Goal: Information Seeking & Learning: Learn about a topic

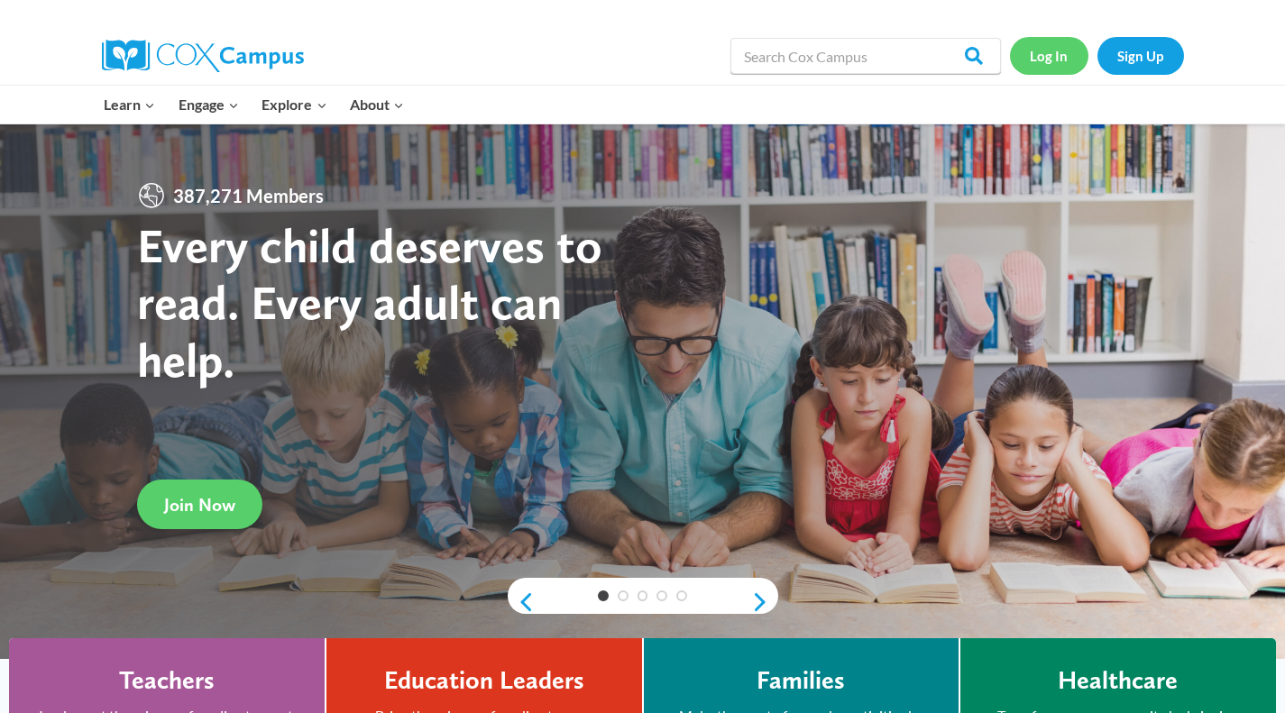
click at [1057, 66] on link "Log In" at bounding box center [1049, 55] width 78 height 37
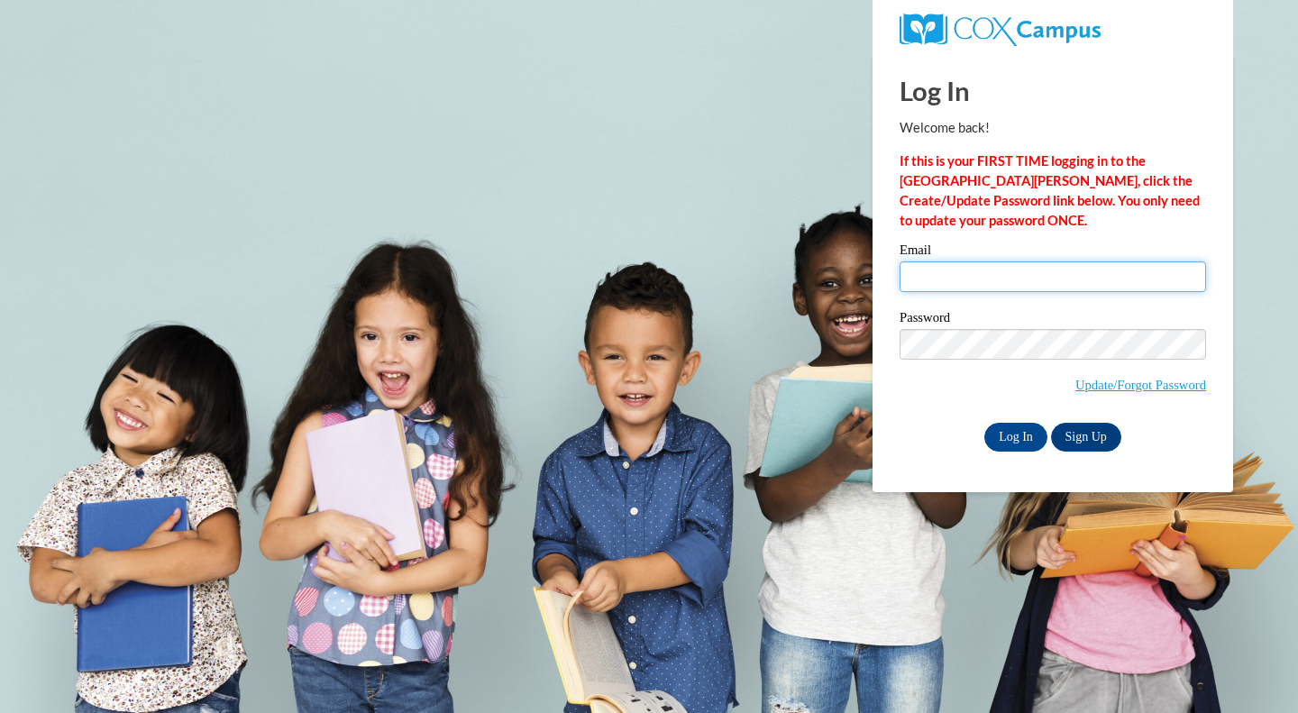
click at [949, 279] on input "Email" at bounding box center [1053, 276] width 307 height 31
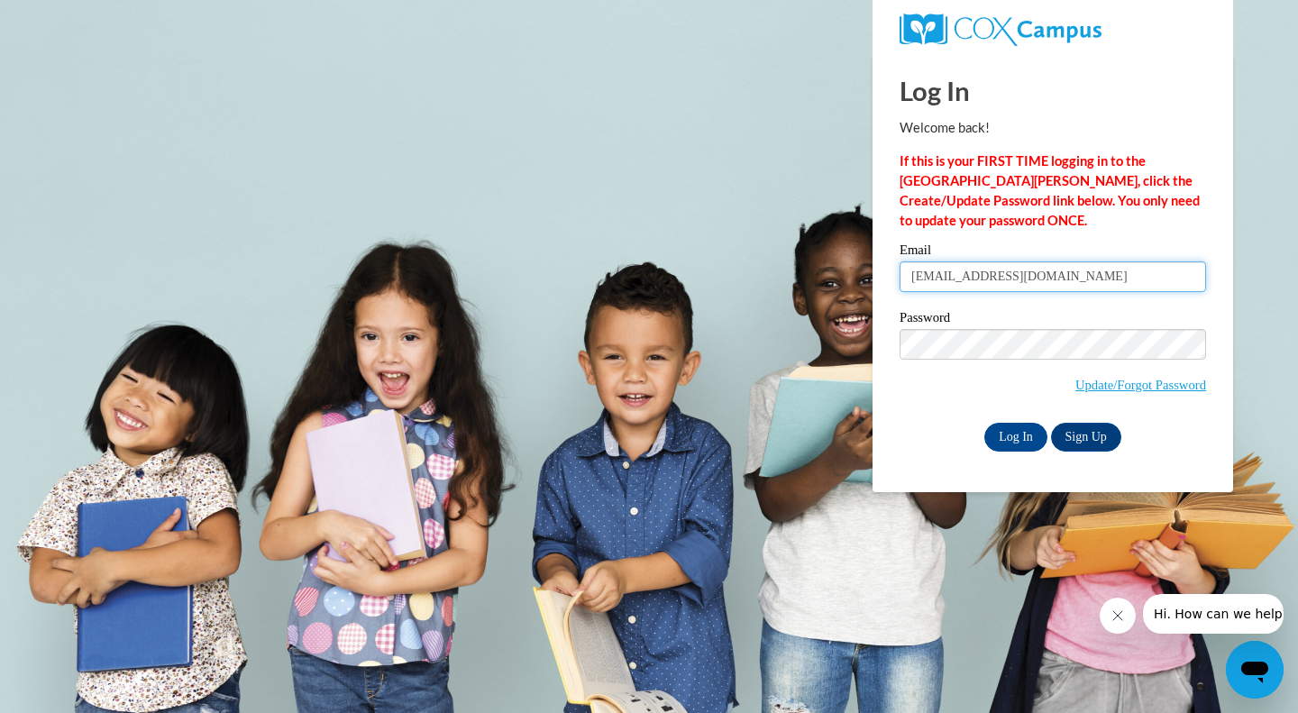
type input "skuchler@butler.edu"
click at [996, 436] on input "Log In" at bounding box center [1016, 437] width 63 height 29
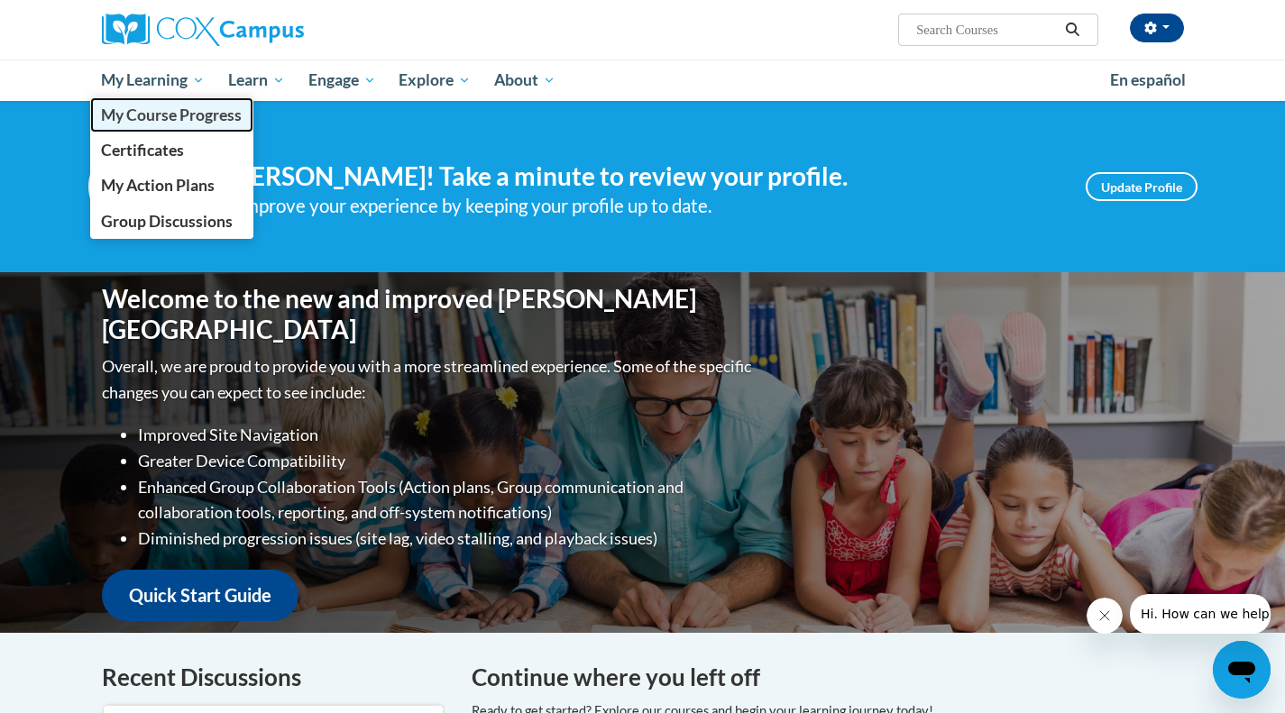
click at [185, 120] on span "My Course Progress" at bounding box center [171, 114] width 141 height 19
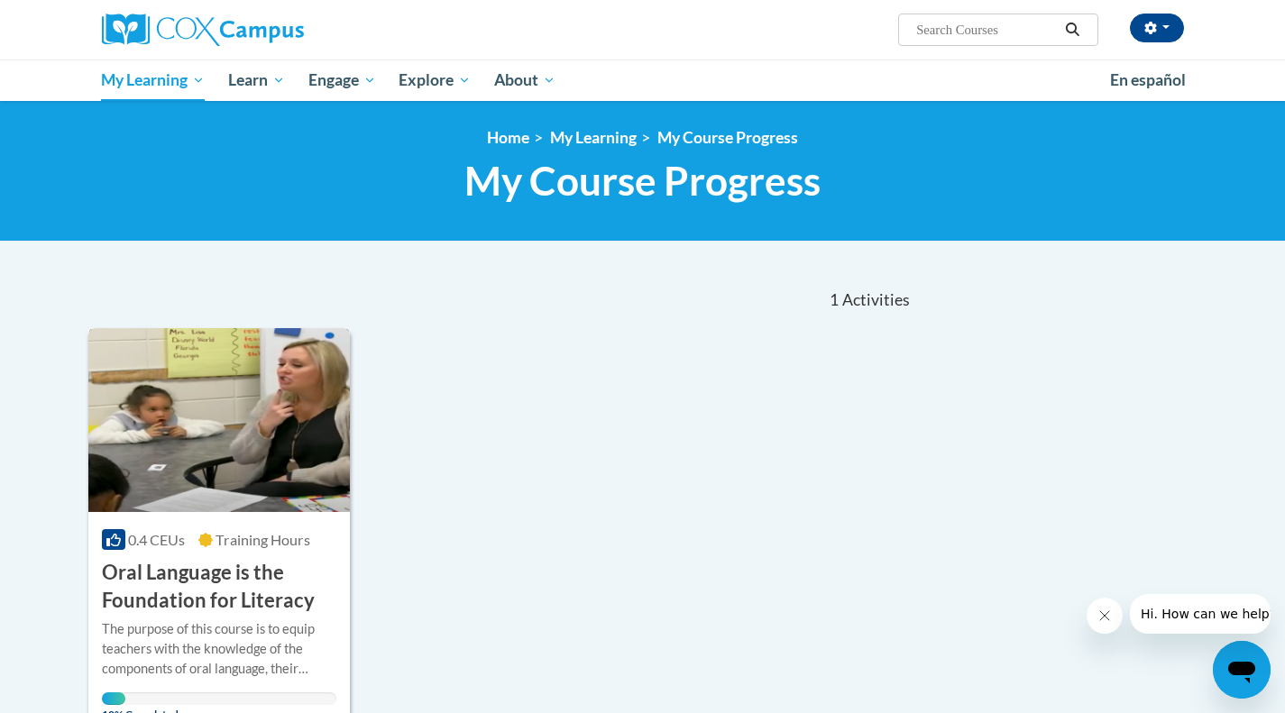
click at [196, 568] on h3 "Oral Language is the Foundation for Literacy" at bounding box center [219, 587] width 235 height 56
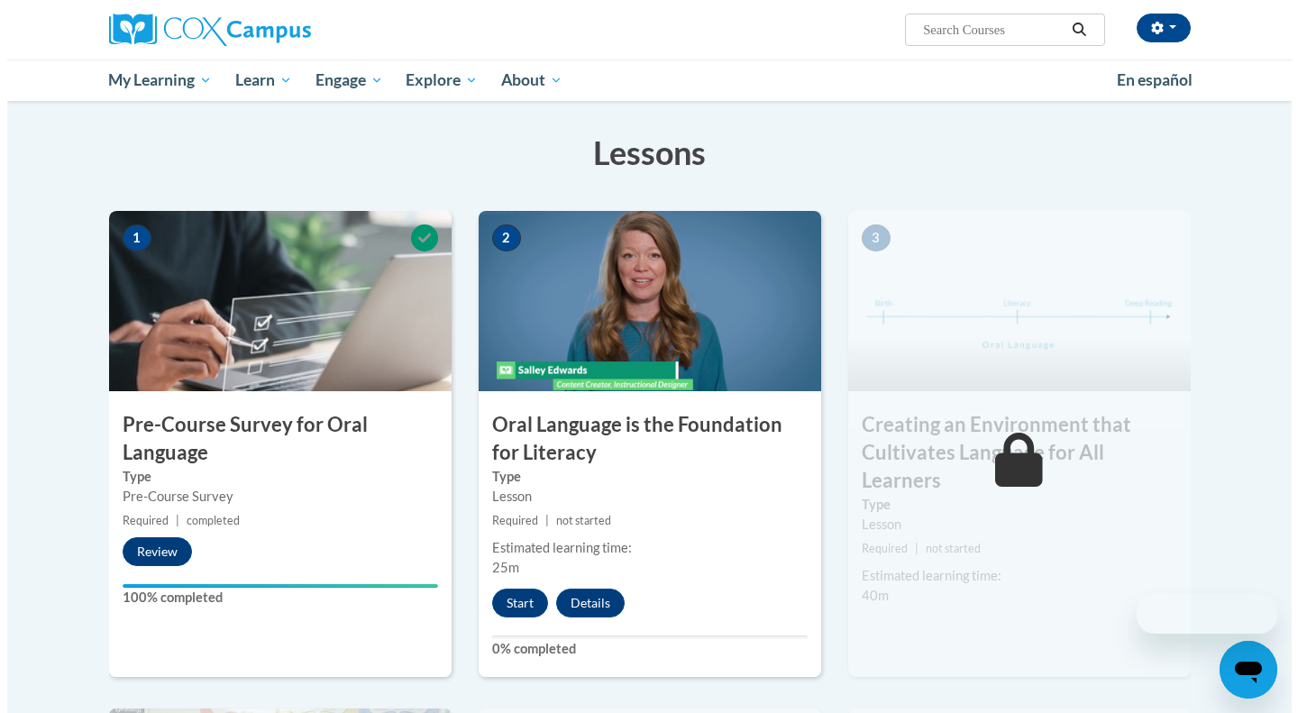
scroll to position [261, 0]
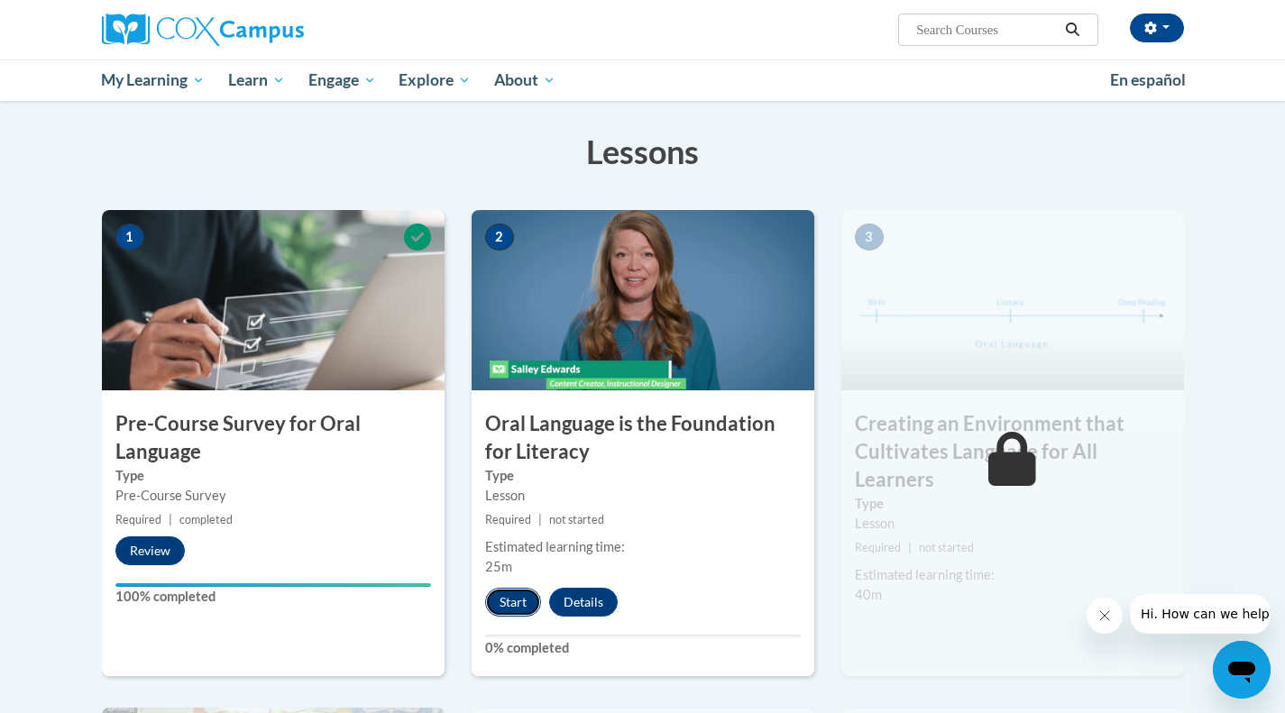
click at [535, 595] on button "Start" at bounding box center [513, 602] width 56 height 29
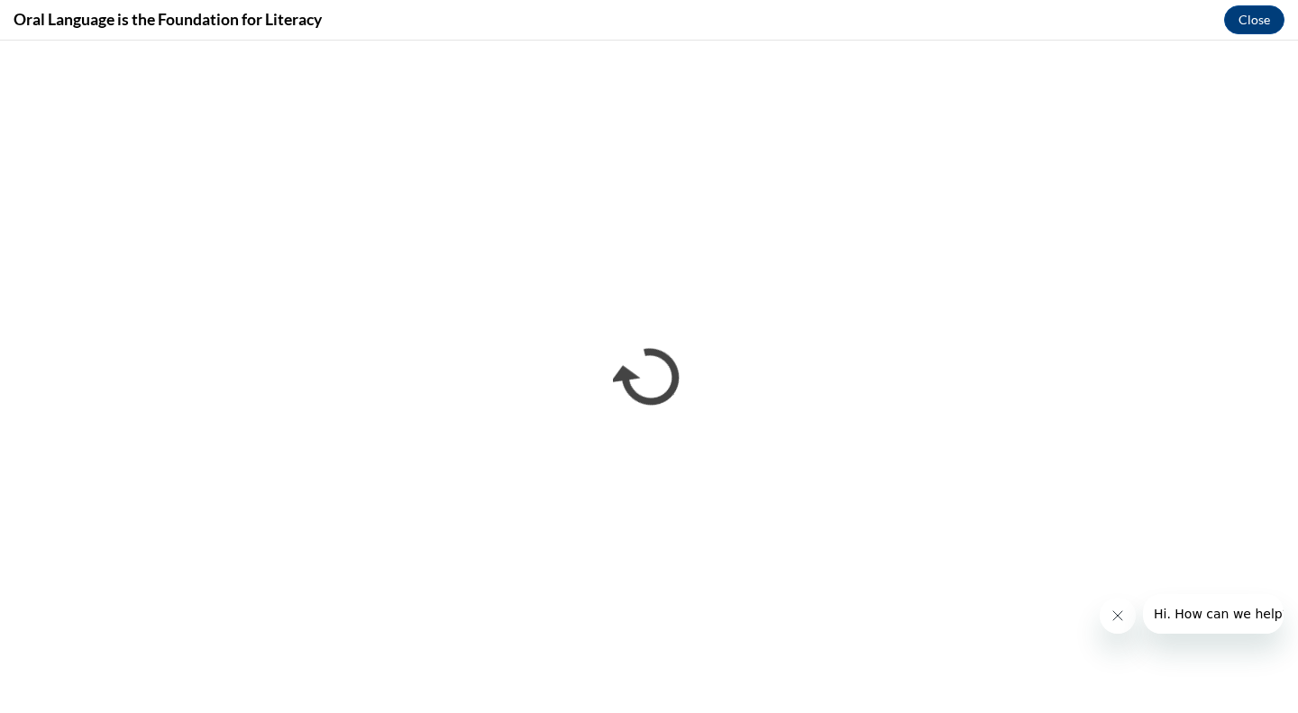
scroll to position [0, 0]
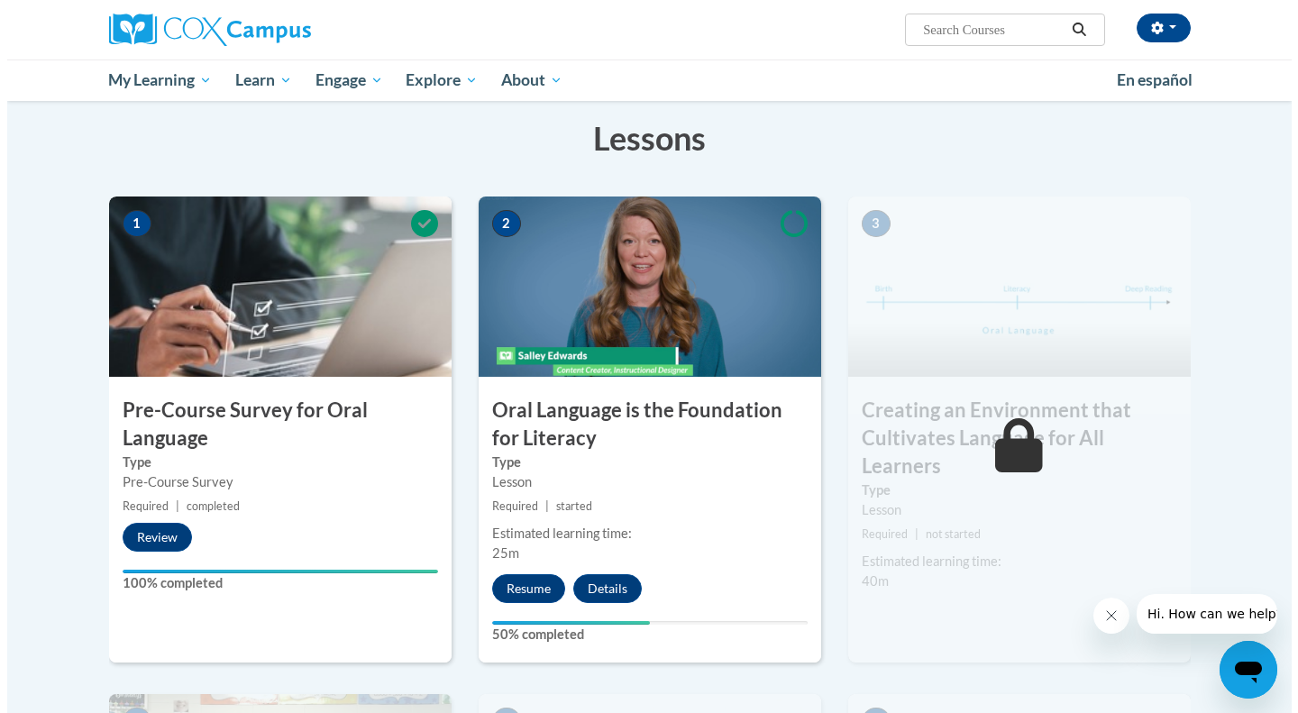
scroll to position [278, 0]
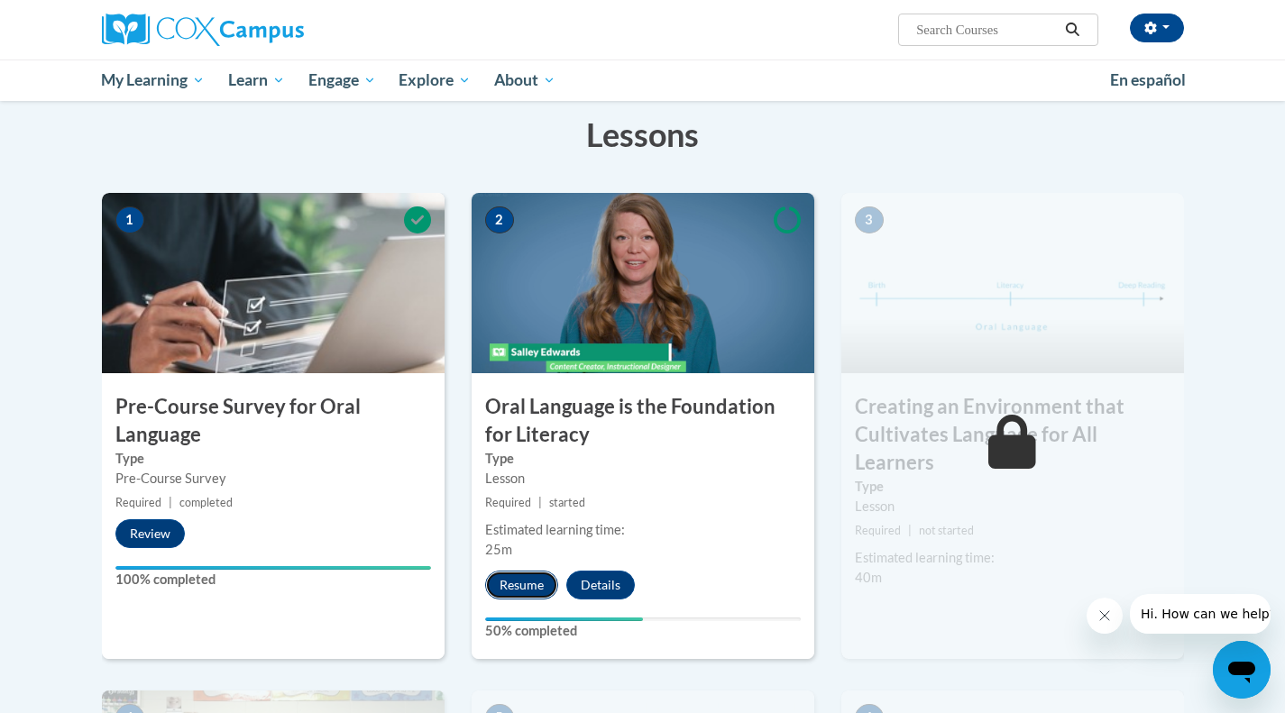
click at [516, 582] on button "Resume" at bounding box center [521, 585] width 73 height 29
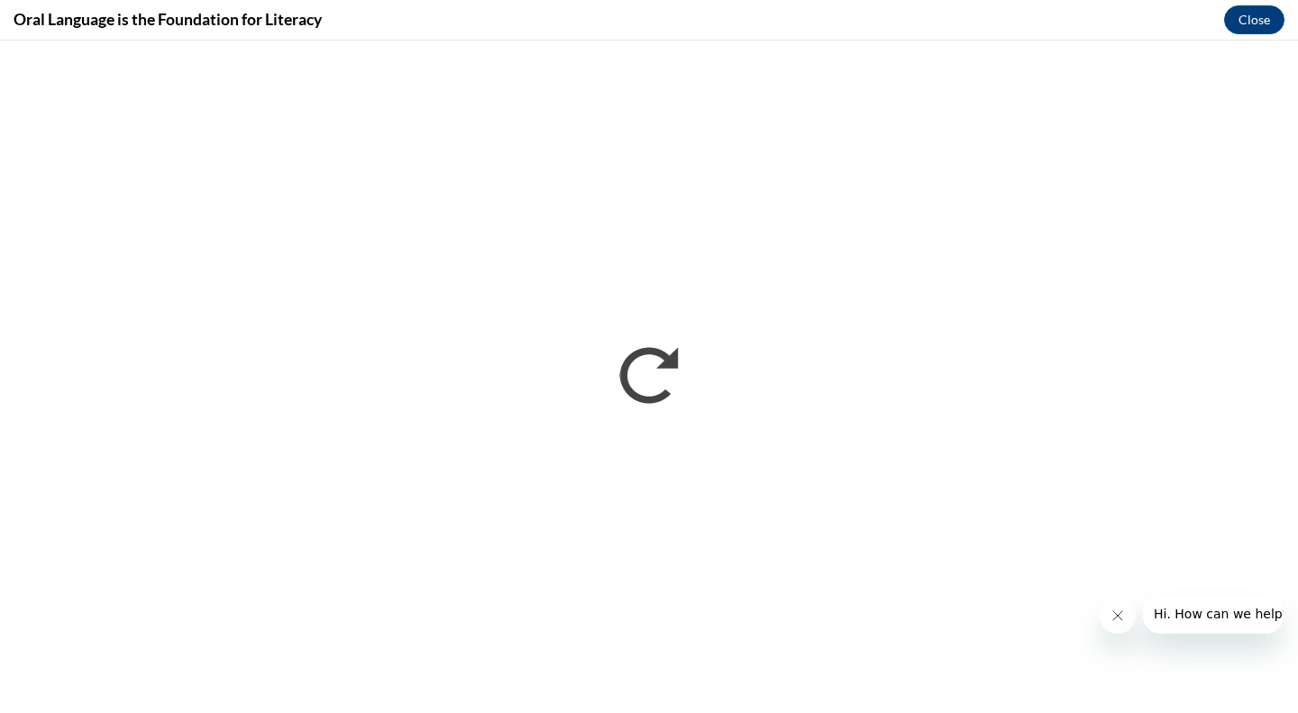
scroll to position [0, 0]
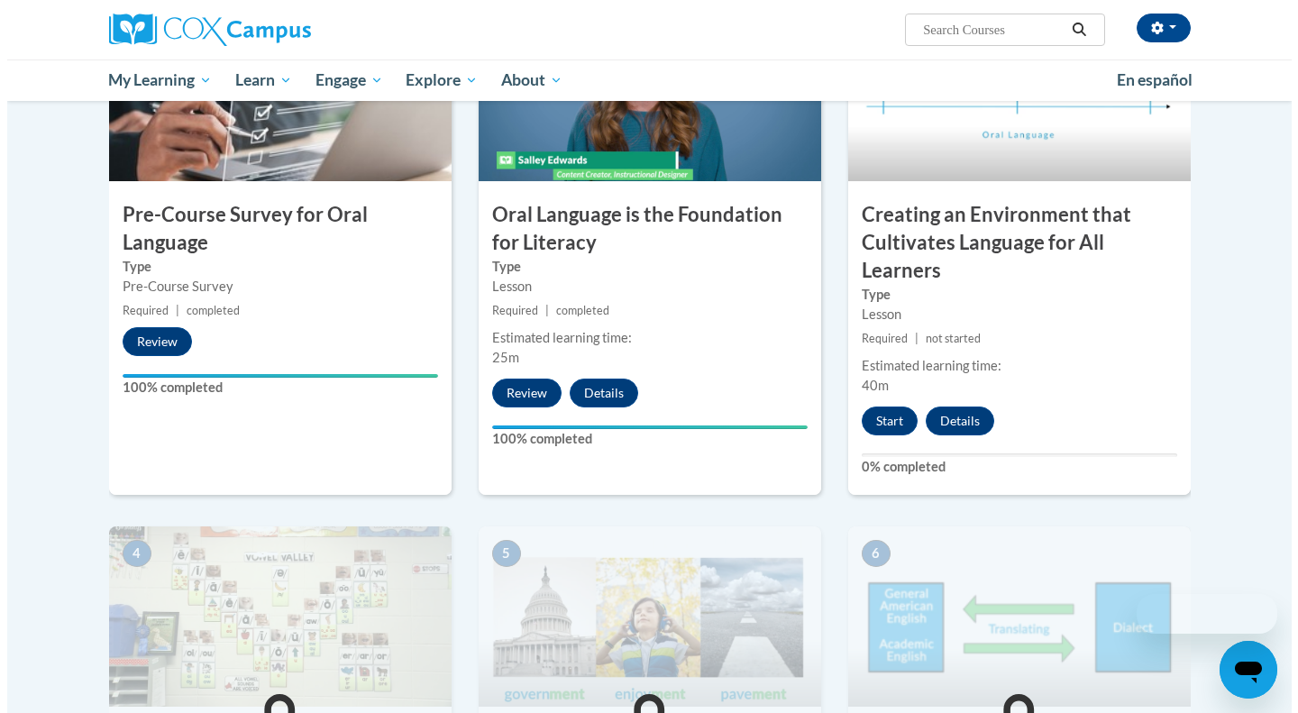
scroll to position [472, 0]
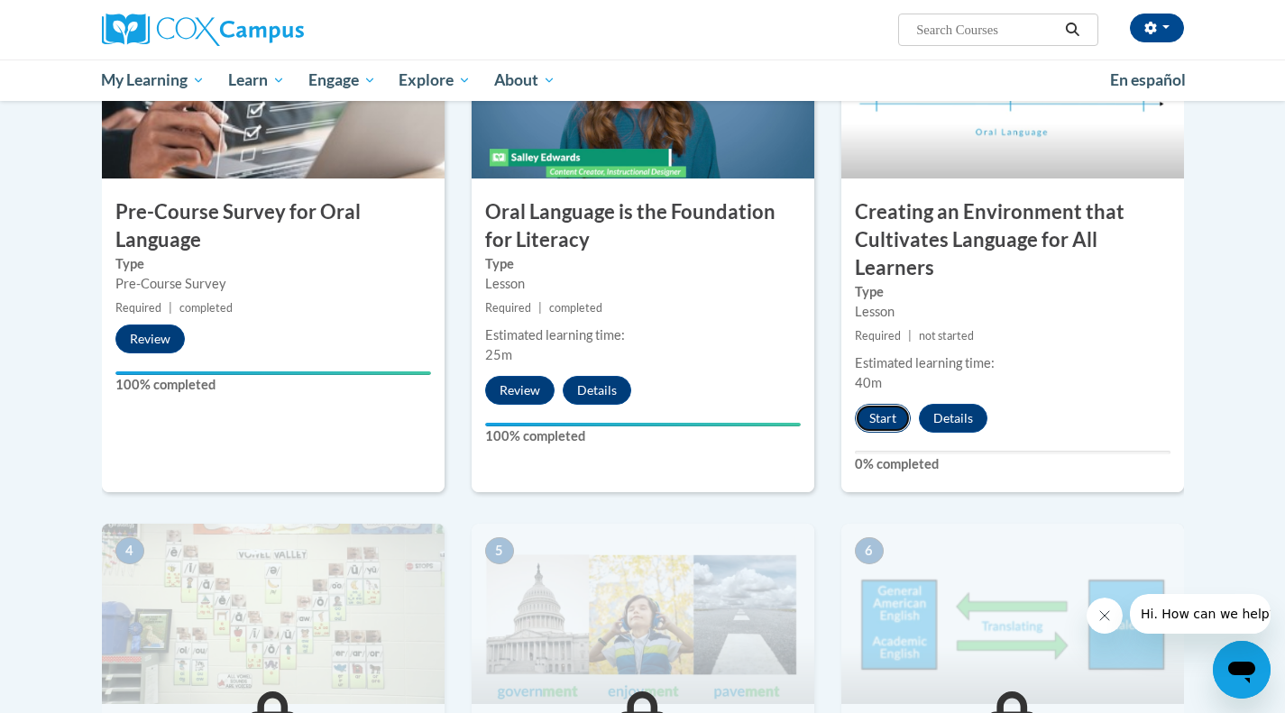
click at [875, 420] on button "Start" at bounding box center [883, 418] width 56 height 29
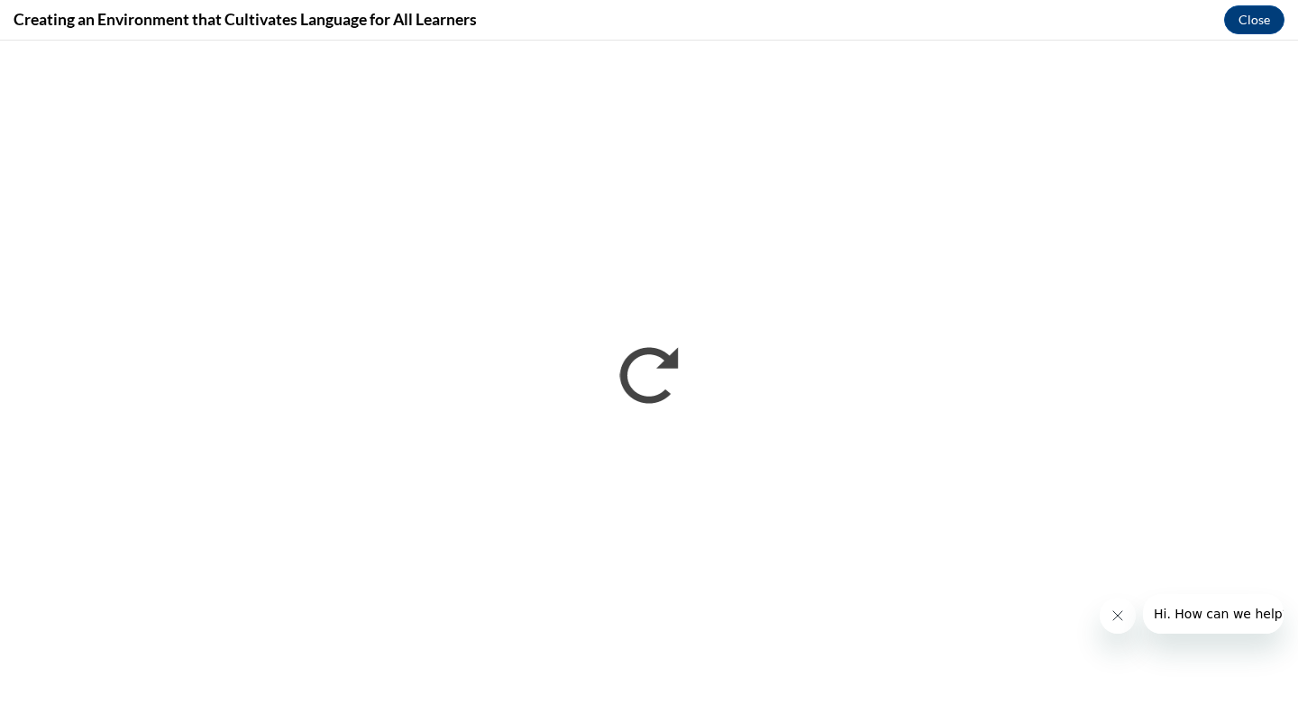
scroll to position [0, 0]
